Goal: Find specific page/section: Find specific page/section

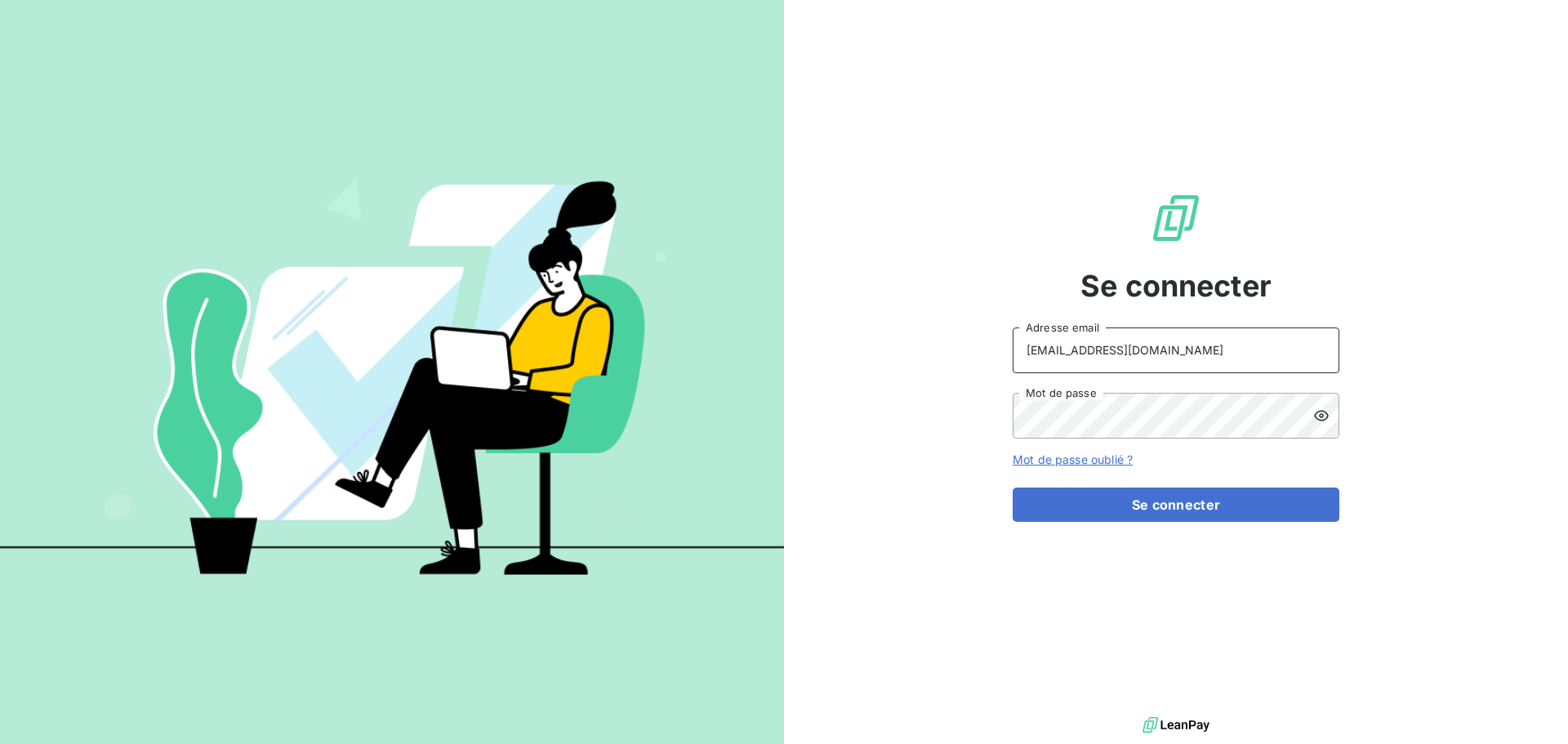
click at [1176, 337] on input "raimundo@serpe.fr" at bounding box center [1176, 350] width 327 height 46
type input "recouvrement@serpe.fr"
click at [1161, 513] on button "Se connecter" at bounding box center [1176, 505] width 327 height 35
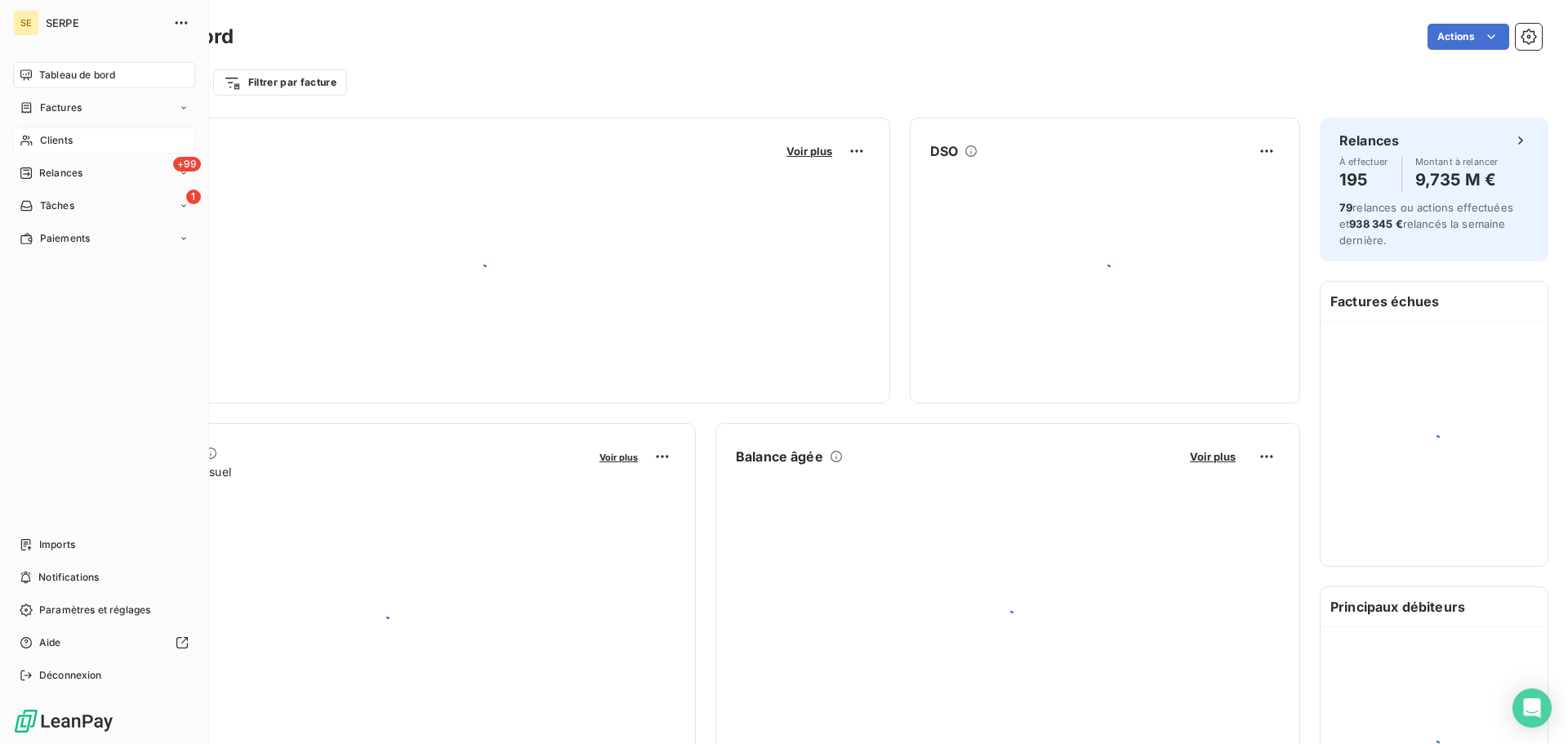
click at [75, 146] on div "Clients" at bounding box center [104, 140] width 182 height 26
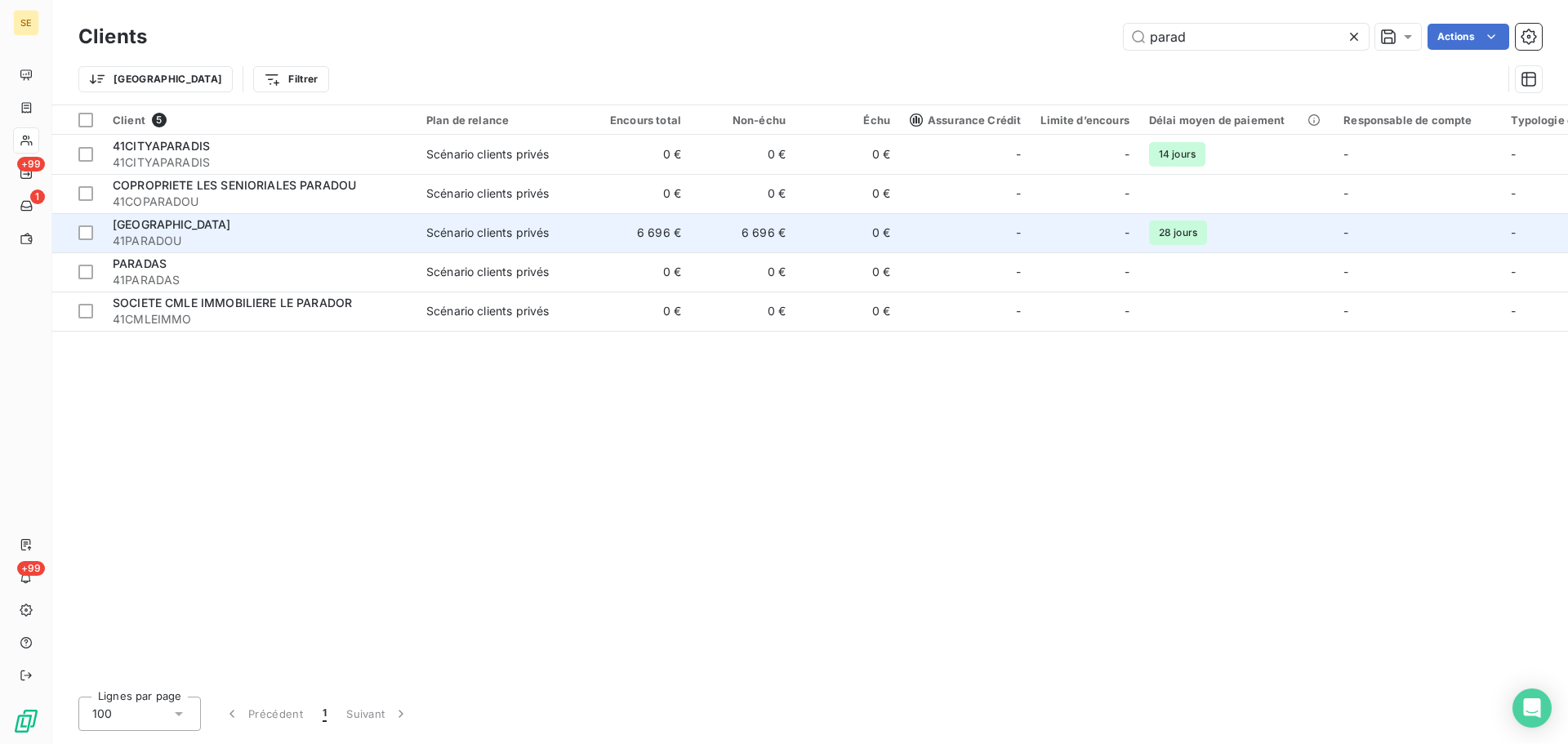
type input "parad"
click at [194, 242] on span "41PARADOU" at bounding box center [259, 241] width 294 height 16
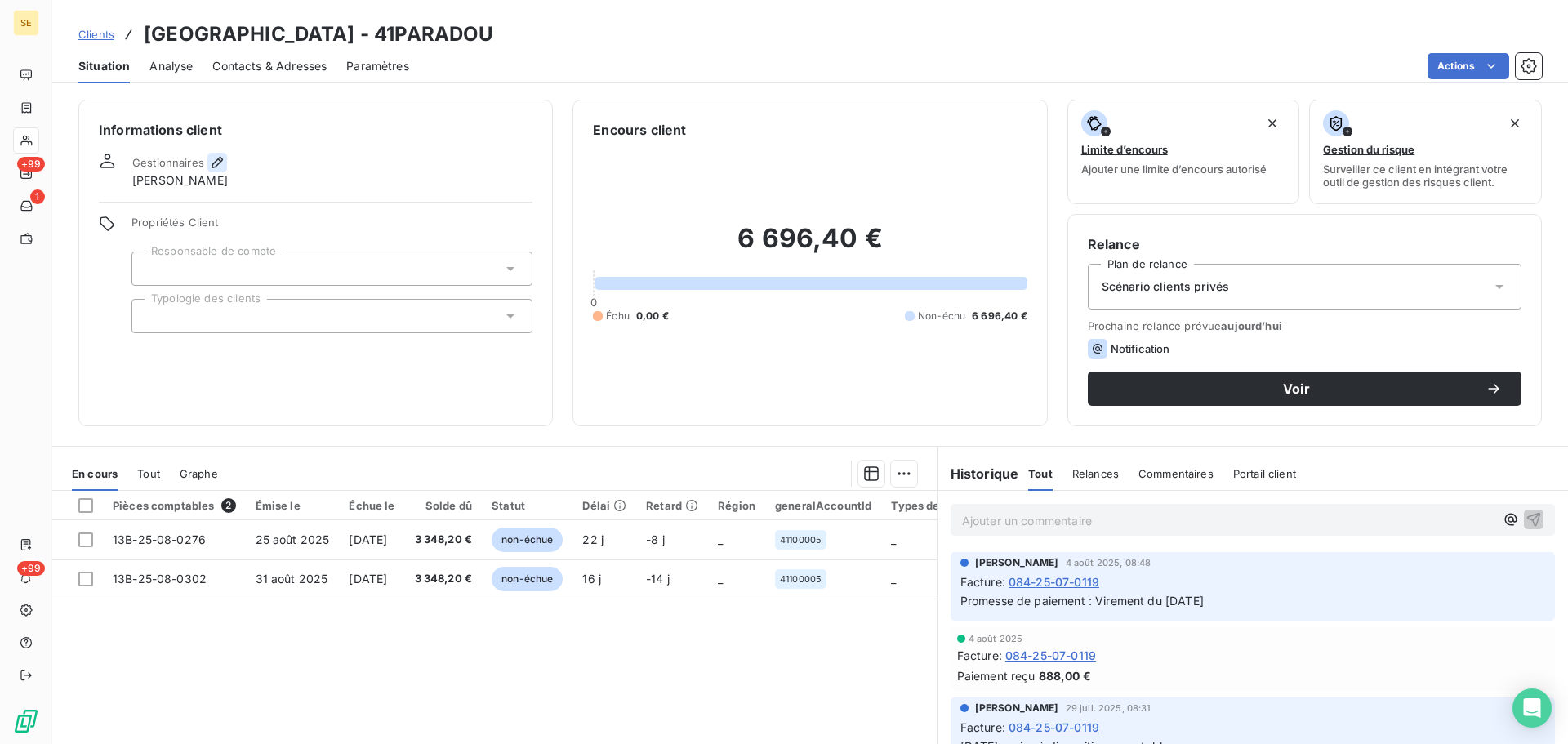
click at [218, 163] on icon "button" at bounding box center [217, 162] width 11 height 11
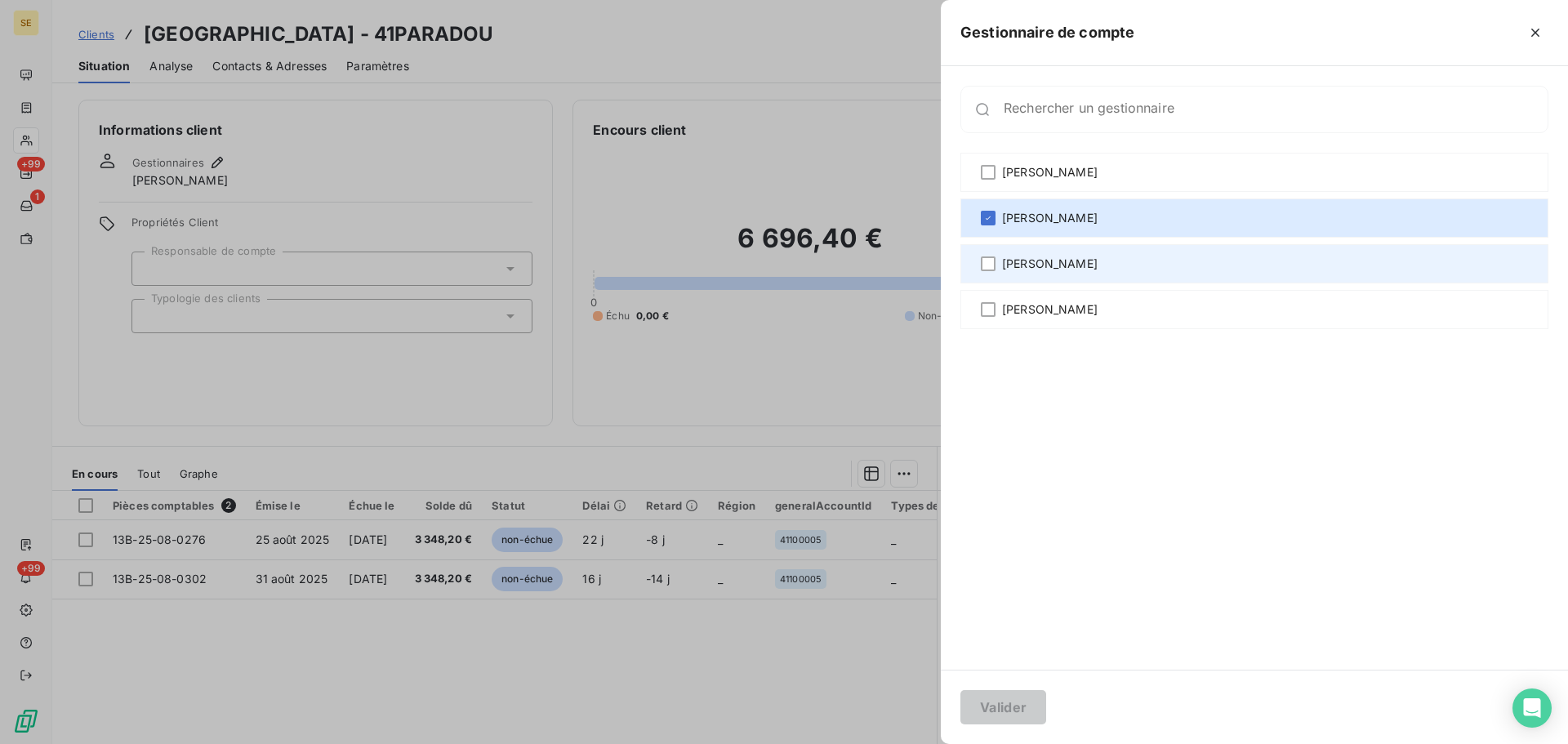
drag, startPoint x: 1039, startPoint y: 176, endPoint x: 1023, endPoint y: 263, distance: 88.5
click at [1039, 176] on span "Agnès Dubuc" at bounding box center [1049, 172] width 95 height 16
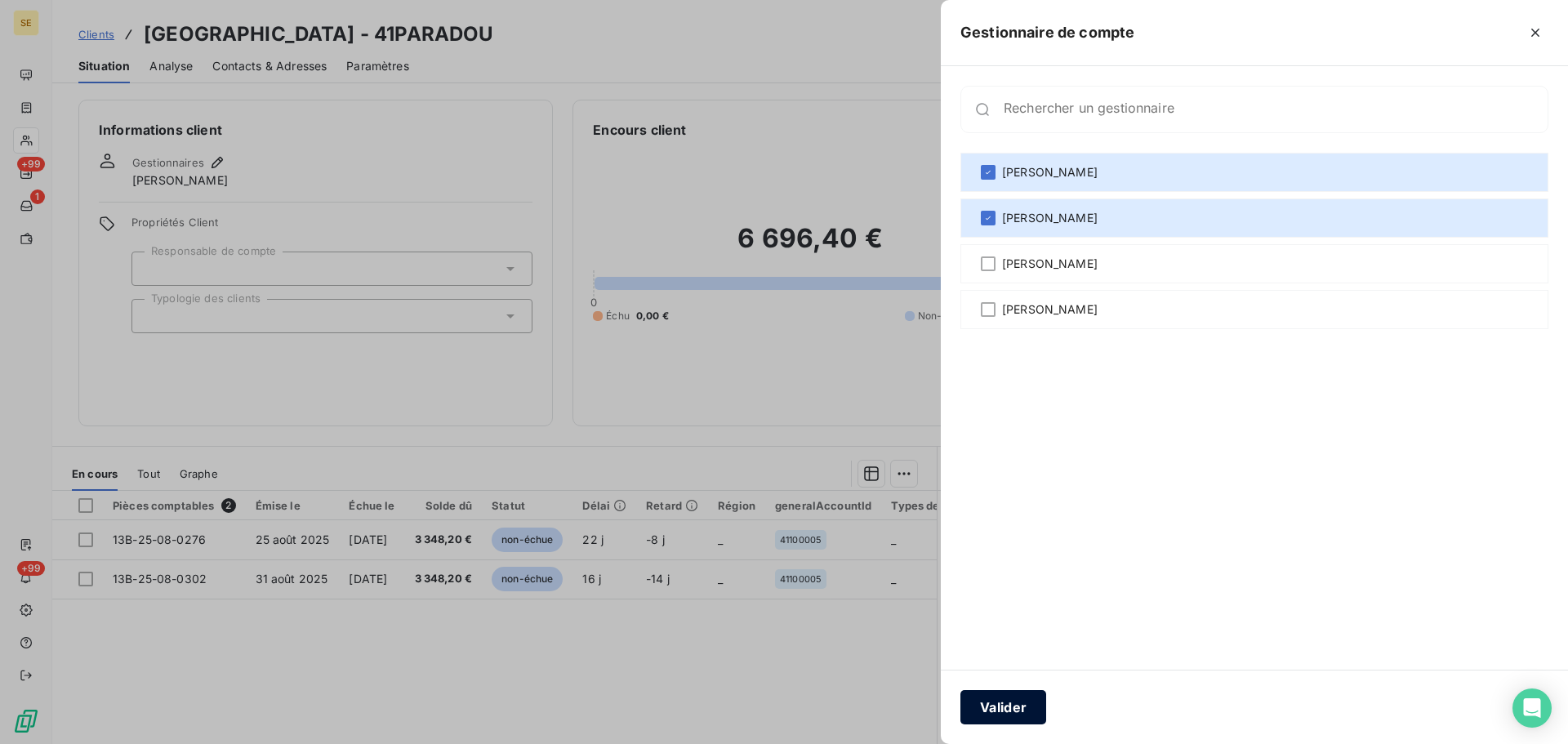
click at [1024, 703] on button "Valider" at bounding box center [1002, 708] width 86 height 35
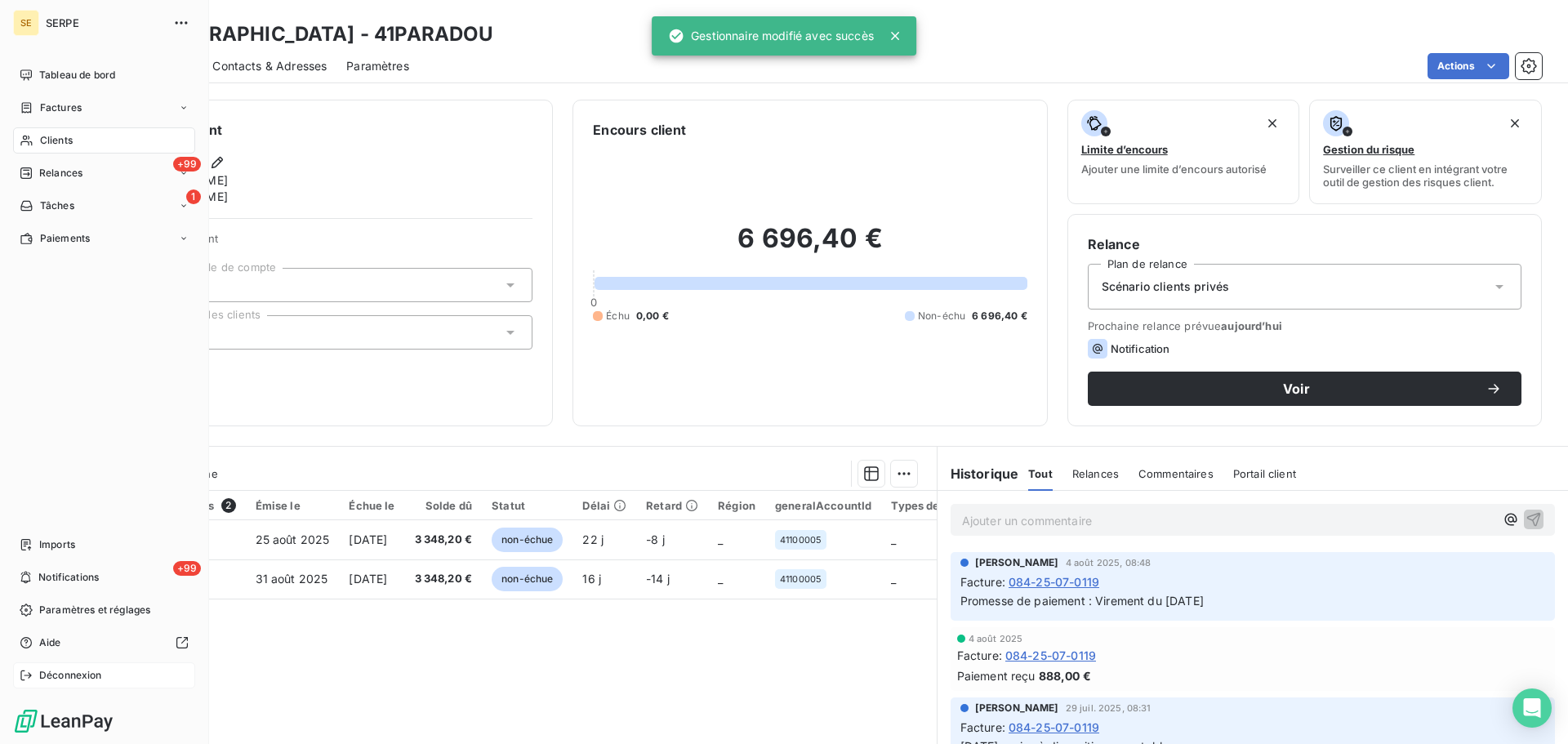
click at [84, 672] on span "Déconnexion" at bounding box center [70, 675] width 63 height 15
